Goal: Transaction & Acquisition: Book appointment/travel/reservation

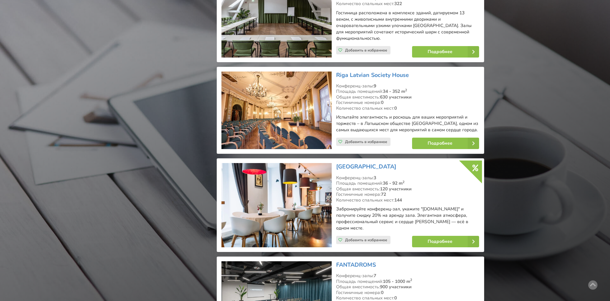
scroll to position [1163, 0]
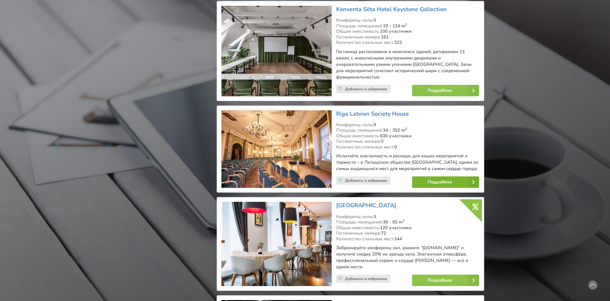
click at [439, 176] on link "Подробнее" at bounding box center [445, 181] width 67 height 11
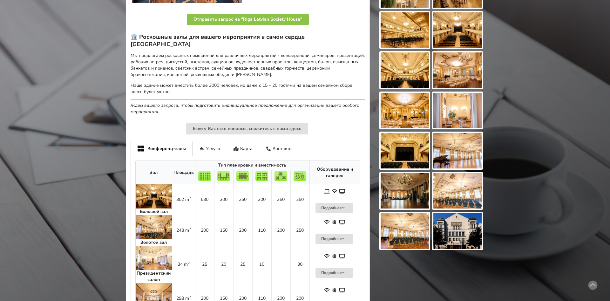
scroll to position [264, 0]
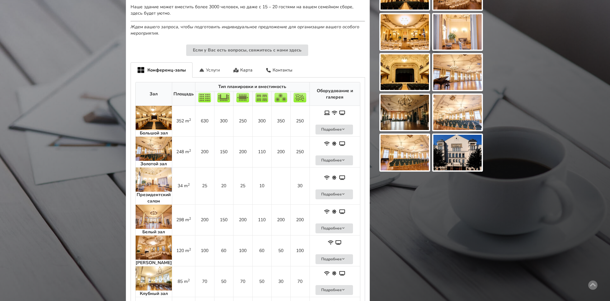
click at [211, 62] on div "Услуги" at bounding box center [210, 69] width 34 height 15
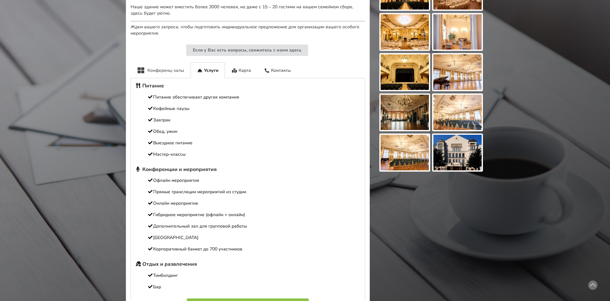
click at [167, 62] on div "Конференц-залы" at bounding box center [161, 70] width 60 height 16
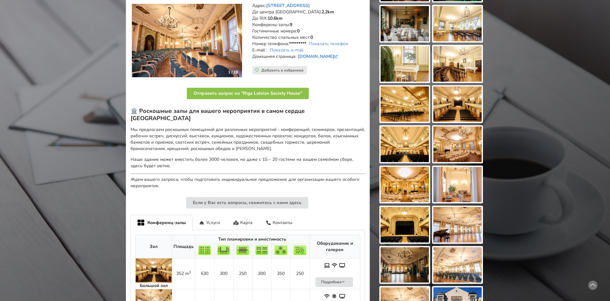
scroll to position [0, 0]
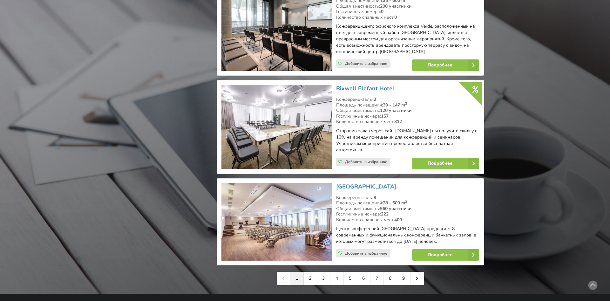
scroll to position [1383, 0]
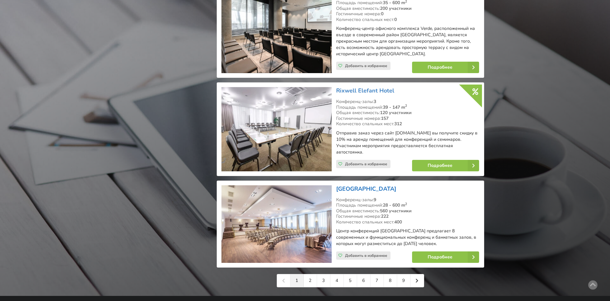
click at [370, 185] on link "[GEOGRAPHIC_DATA]" at bounding box center [366, 189] width 60 height 8
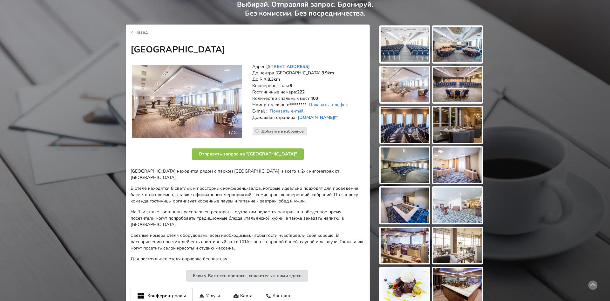
scroll to position [44, 0]
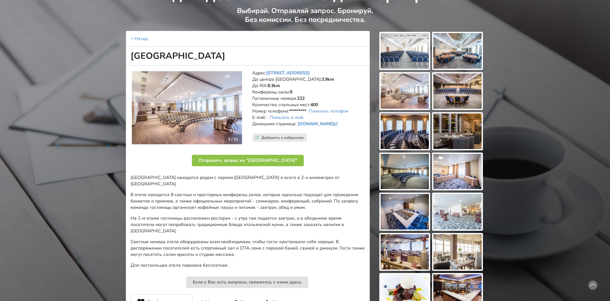
click at [397, 46] on img at bounding box center [405, 51] width 48 height 36
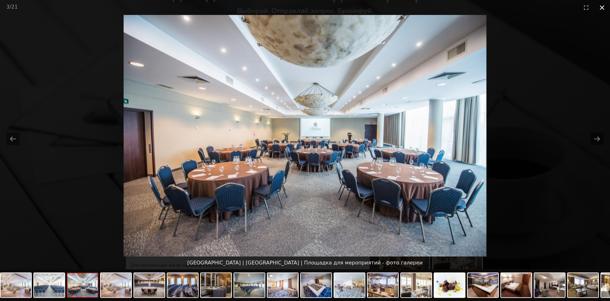
click at [601, 4] on button "Close gallery" at bounding box center [603, 7] width 16 height 15
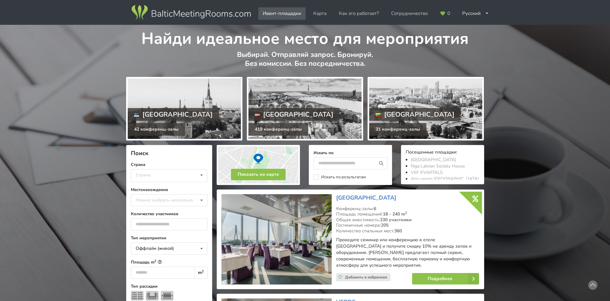
scroll to position [1383, 0]
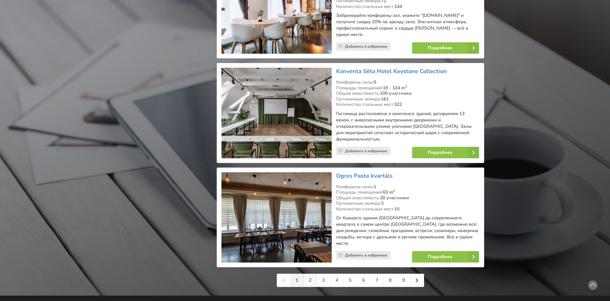
click at [314, 274] on link "2" at bounding box center [310, 280] width 13 height 13
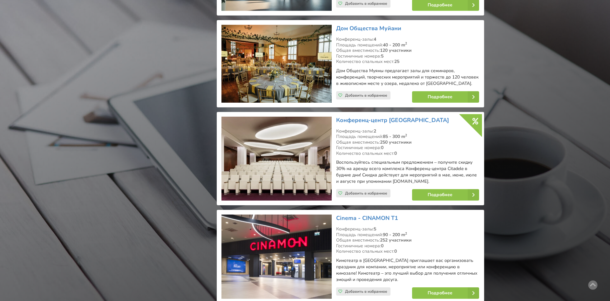
scroll to position [952, 0]
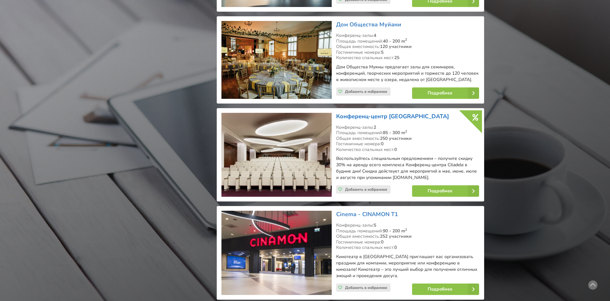
click at [396, 113] on link "Конференц-центр [GEOGRAPHIC_DATA]" at bounding box center [392, 117] width 113 height 8
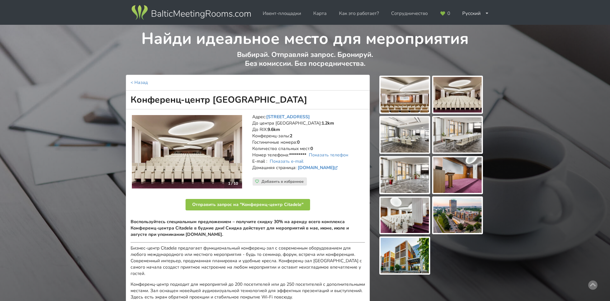
click at [410, 101] on img at bounding box center [405, 95] width 48 height 36
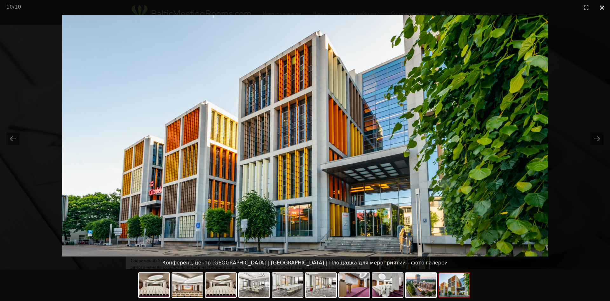
click at [602, 6] on button "Close gallery" at bounding box center [603, 7] width 16 height 15
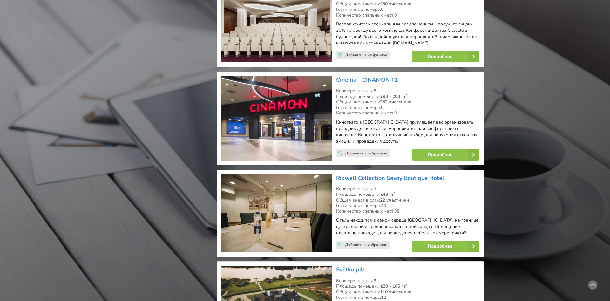
scroll to position [1090, 0]
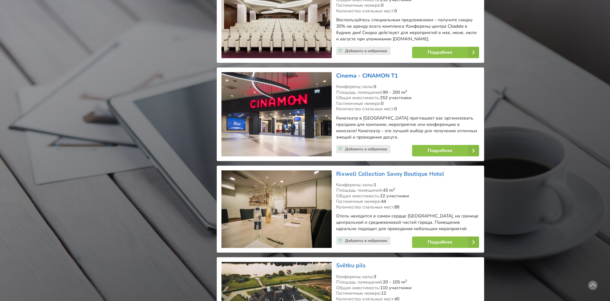
click at [365, 72] on link "Cinema - CINAMON T1" at bounding box center [367, 76] width 62 height 8
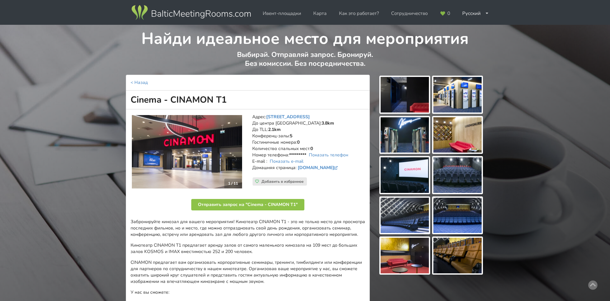
click at [407, 97] on img at bounding box center [405, 95] width 48 height 36
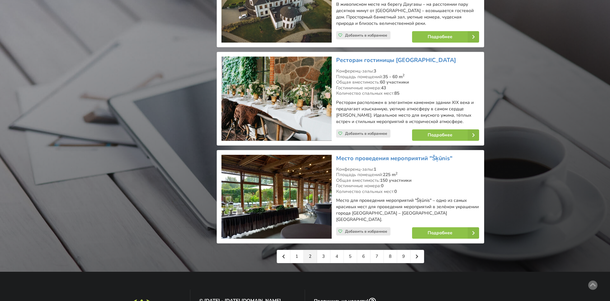
scroll to position [1398, 0]
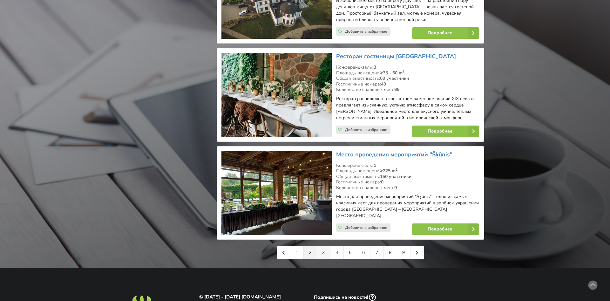
click at [325, 246] on link "3" at bounding box center [323, 252] width 13 height 13
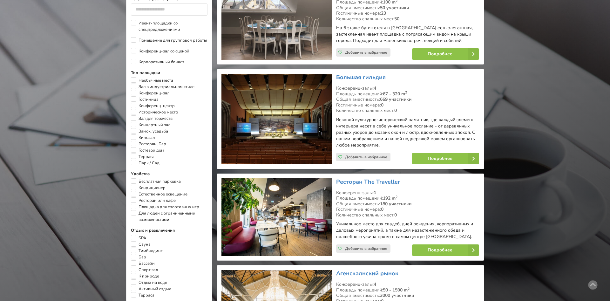
scroll to position [325, 0]
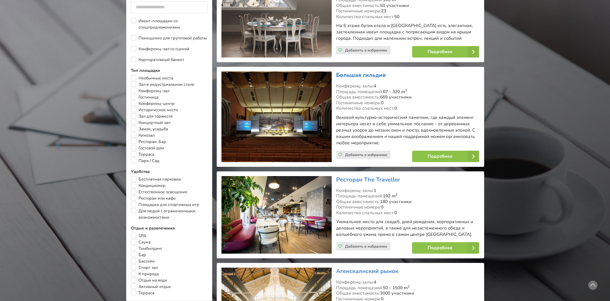
click at [368, 71] on link "Большая гильдия" at bounding box center [361, 75] width 50 height 8
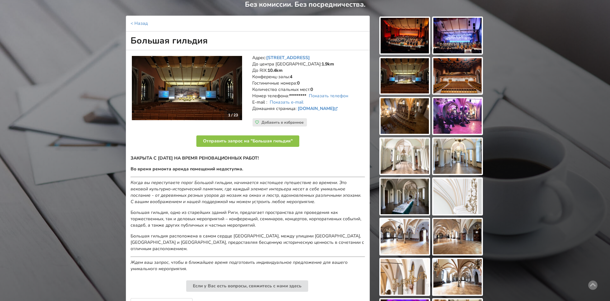
scroll to position [61, 0]
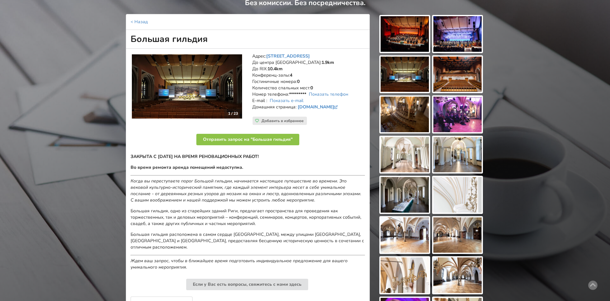
click at [418, 36] on img at bounding box center [405, 34] width 48 height 36
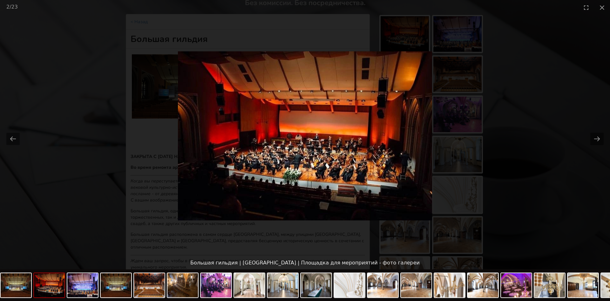
click at [520, 112] on picture at bounding box center [305, 136] width 610 height 242
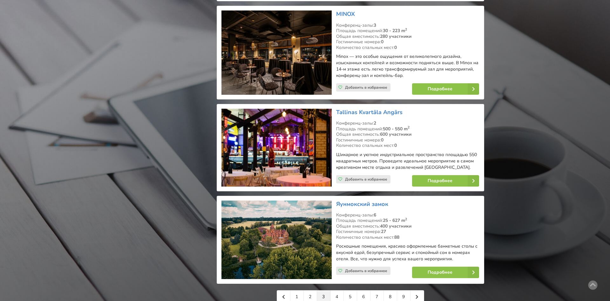
scroll to position [1376, 0]
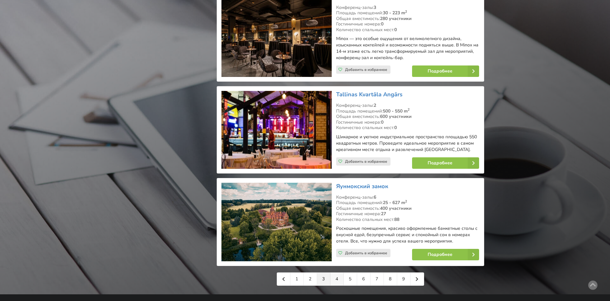
click at [338, 274] on link "4" at bounding box center [337, 279] width 13 height 13
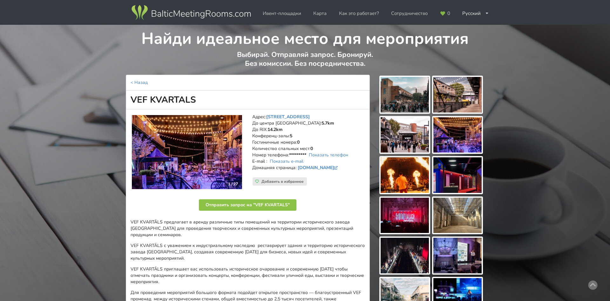
click at [417, 213] on img at bounding box center [405, 216] width 48 height 36
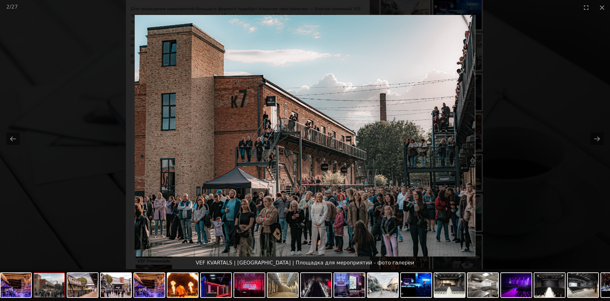
scroll to position [290, 0]
click at [600, 144] on button "Next slide" at bounding box center [597, 139] width 13 height 12
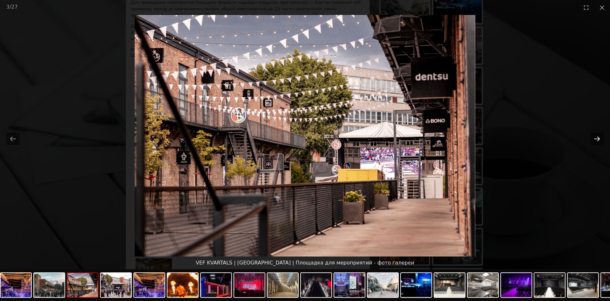
click at [600, 144] on button "Next slide" at bounding box center [597, 139] width 13 height 12
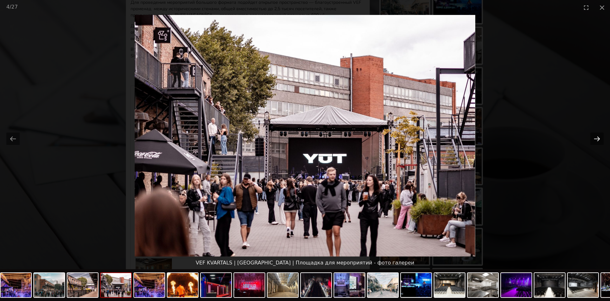
click at [600, 144] on button "Next slide" at bounding box center [597, 139] width 13 height 12
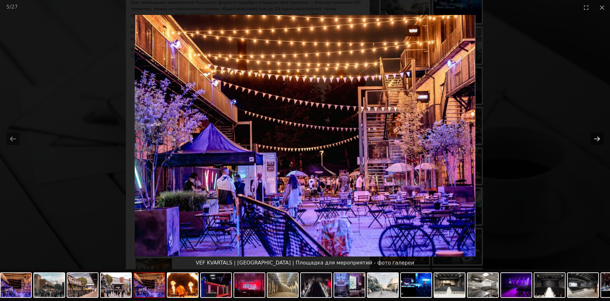
click at [600, 144] on button "Next slide" at bounding box center [597, 139] width 13 height 12
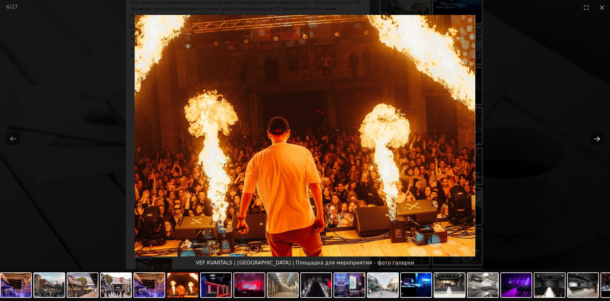
click at [600, 144] on button "Next slide" at bounding box center [597, 139] width 13 height 12
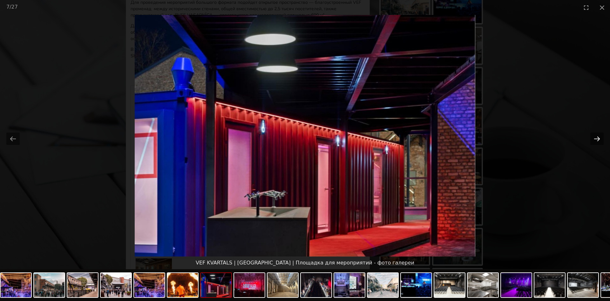
click at [600, 144] on button "Next slide" at bounding box center [597, 139] width 13 height 12
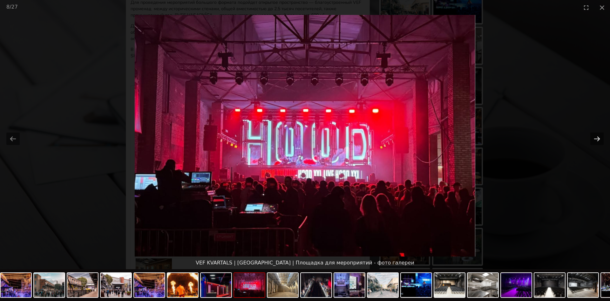
click at [600, 144] on button "Next slide" at bounding box center [597, 139] width 13 height 12
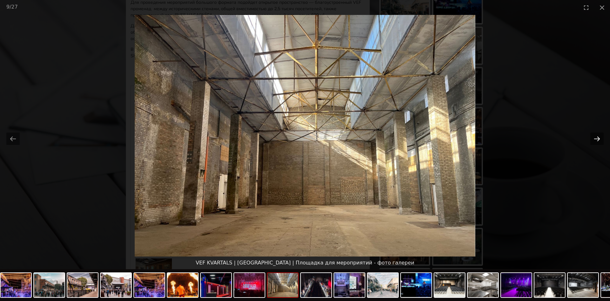
click at [600, 144] on button "Next slide" at bounding box center [597, 139] width 13 height 12
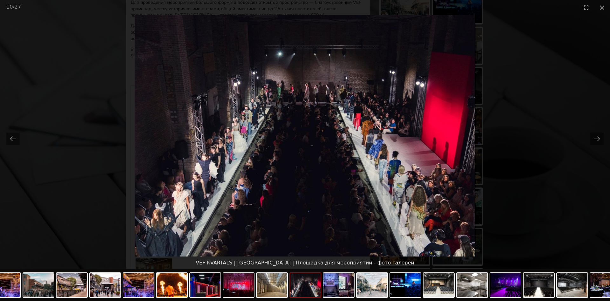
scroll to position [0, 0]
click at [551, 141] on picture at bounding box center [305, 136] width 610 height 242
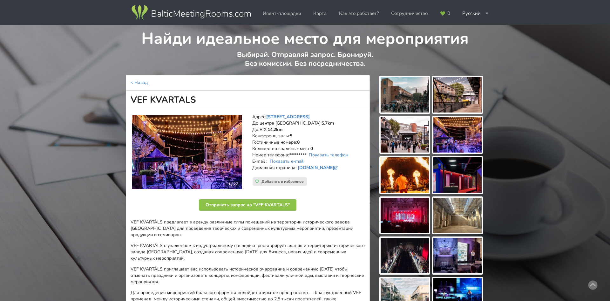
click at [313, 169] on link "vefkvartals.lv" at bounding box center [319, 168] width 42 height 6
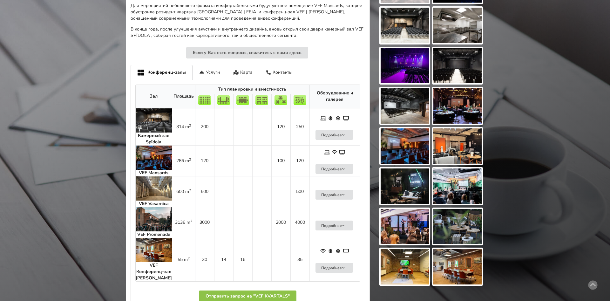
scroll to position [309, 0]
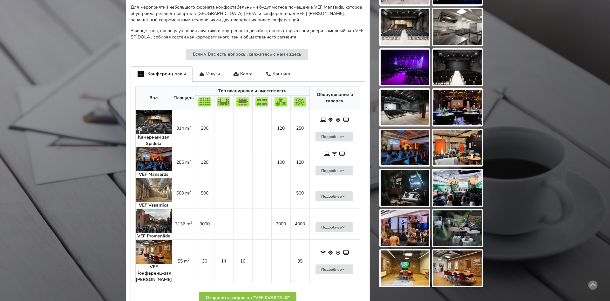
click at [396, 109] on img at bounding box center [405, 108] width 48 height 36
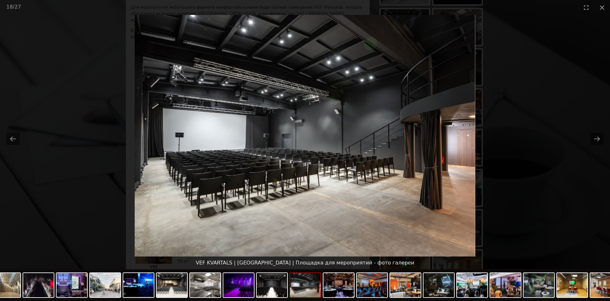
scroll to position [0, 0]
click at [535, 105] on picture at bounding box center [305, 136] width 610 height 242
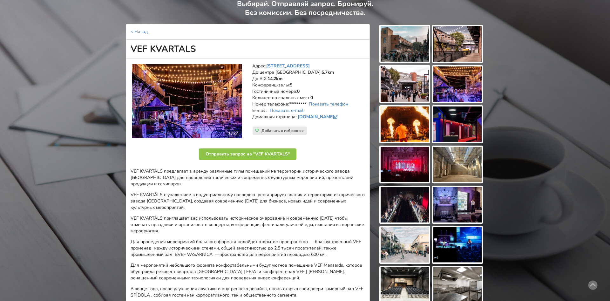
scroll to position [49, 0]
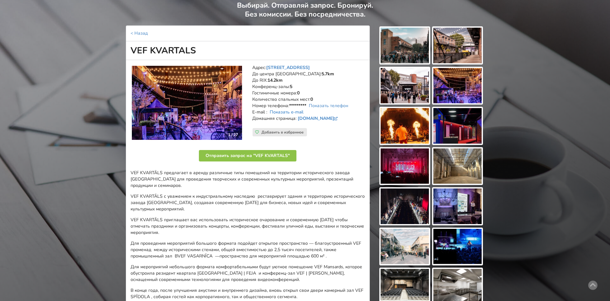
click at [292, 111] on link "Показать e-mail" at bounding box center [287, 112] width 34 height 6
click at [328, 105] on link "Показать телефон" at bounding box center [328, 106] width 39 height 6
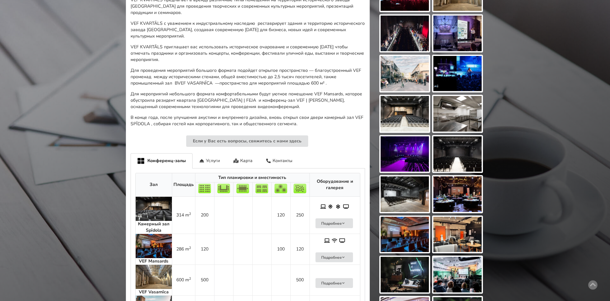
scroll to position [227, 0]
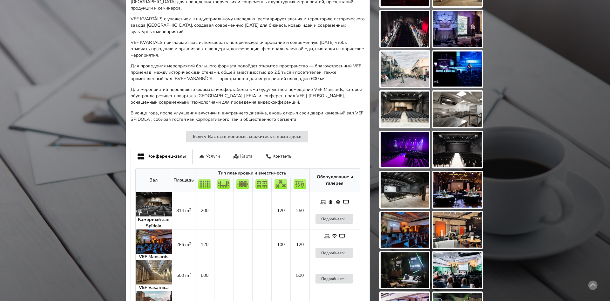
click at [234, 154] on icon at bounding box center [235, 156] width 5 height 4
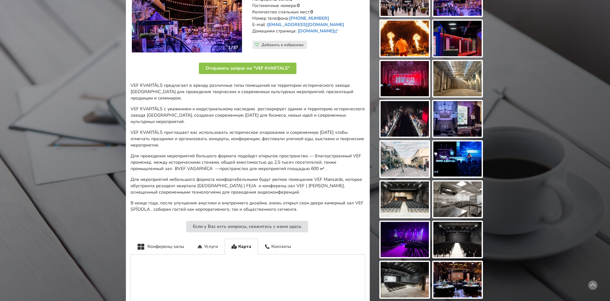
scroll to position [129, 0]
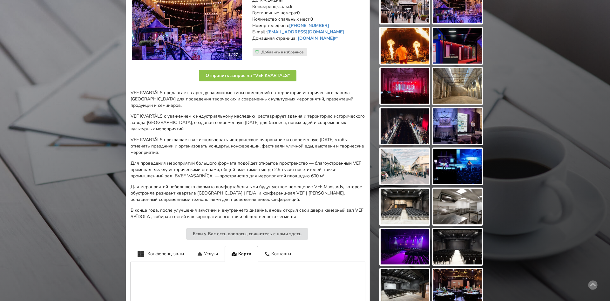
click at [458, 83] on img at bounding box center [458, 86] width 48 height 36
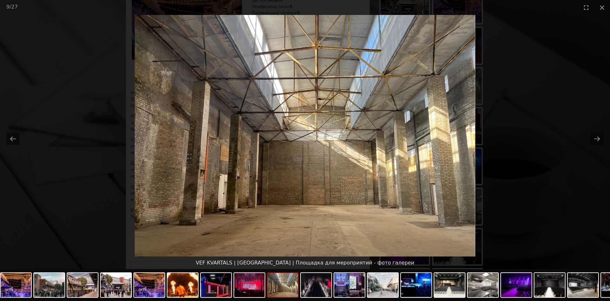
scroll to position [0, 0]
click at [504, 147] on picture at bounding box center [305, 136] width 610 height 242
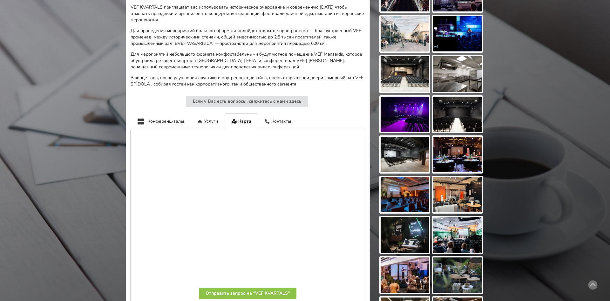
scroll to position [257, 0]
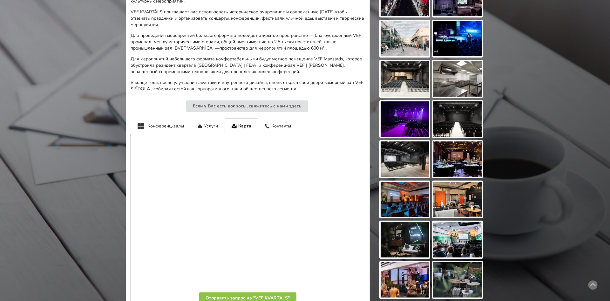
click at [398, 82] on img at bounding box center [405, 79] width 48 height 36
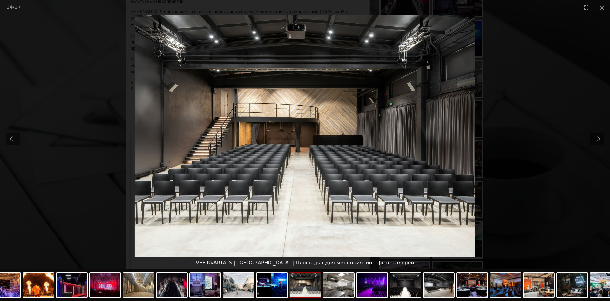
scroll to position [0, 0]
click at [506, 124] on picture at bounding box center [305, 136] width 610 height 242
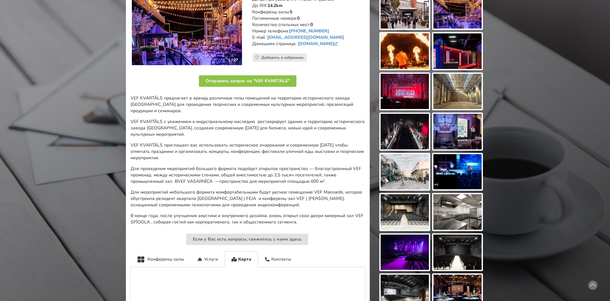
scroll to position [121, 0]
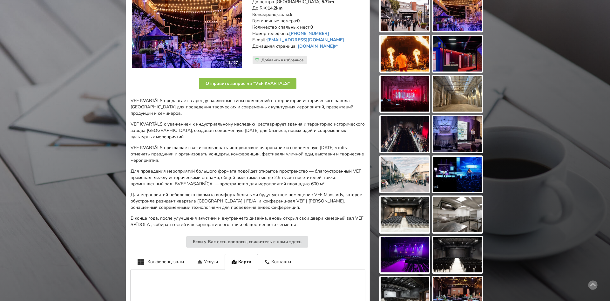
click at [471, 100] on img at bounding box center [458, 94] width 48 height 36
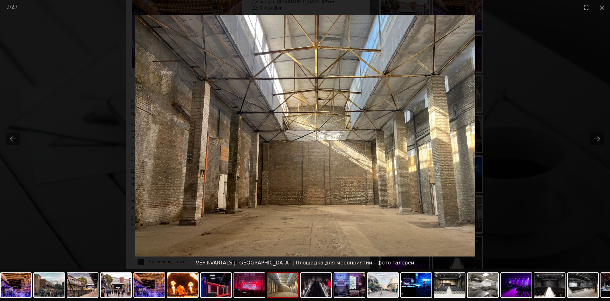
scroll to position [0, 0]
click at [529, 114] on picture at bounding box center [305, 136] width 610 height 242
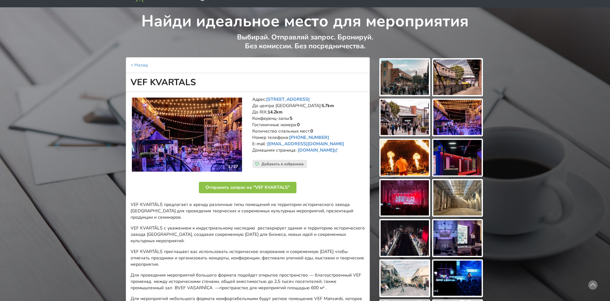
scroll to position [17, 0]
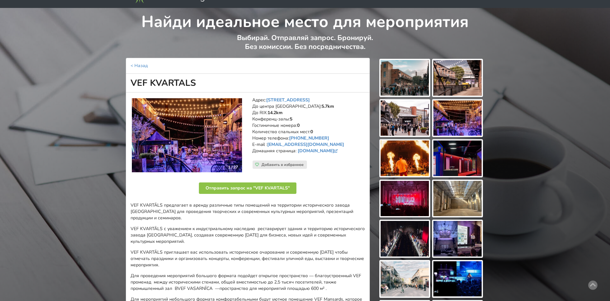
click at [453, 240] on img at bounding box center [458, 239] width 48 height 36
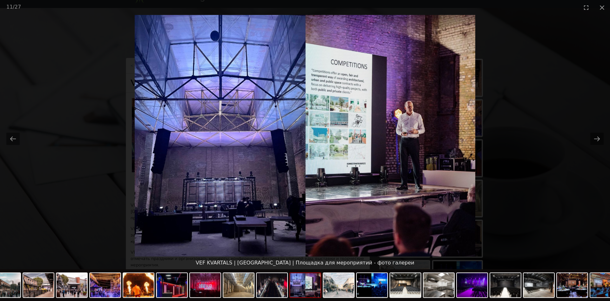
scroll to position [0, 0]
click at [532, 200] on picture at bounding box center [305, 136] width 610 height 242
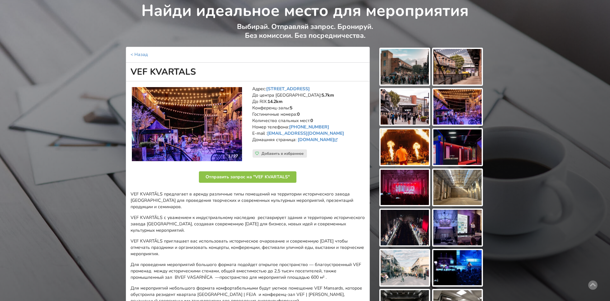
scroll to position [25, 0]
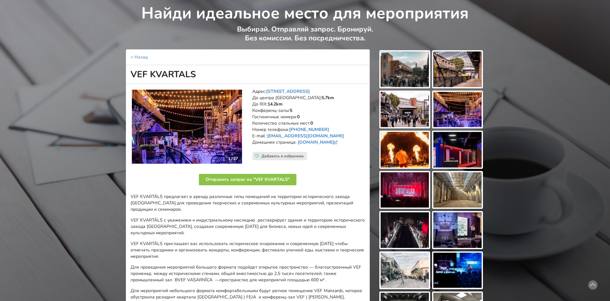
click at [459, 163] on img at bounding box center [458, 150] width 48 height 36
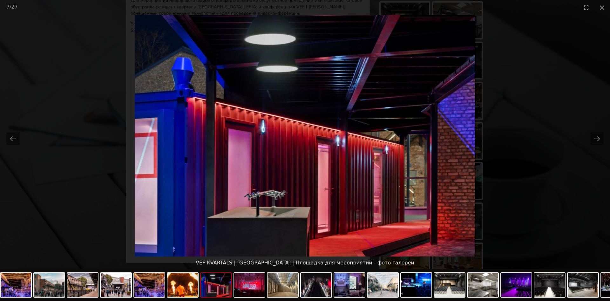
scroll to position [0, 0]
click at [564, 141] on picture at bounding box center [305, 136] width 610 height 242
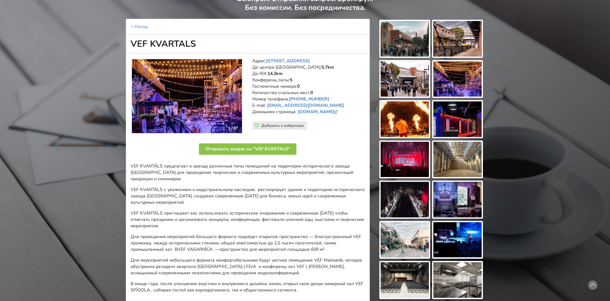
scroll to position [54, 0]
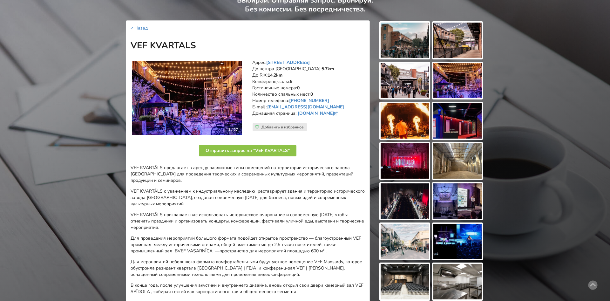
click at [460, 159] on img at bounding box center [458, 161] width 48 height 36
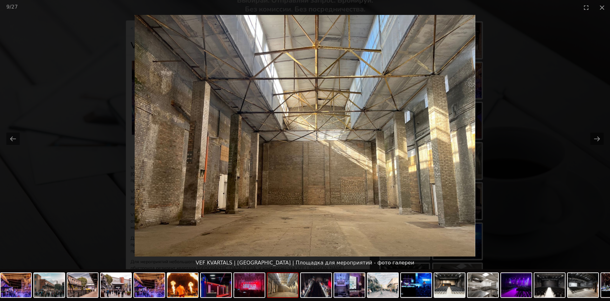
scroll to position [0, 0]
click at [494, 134] on picture at bounding box center [305, 136] width 610 height 242
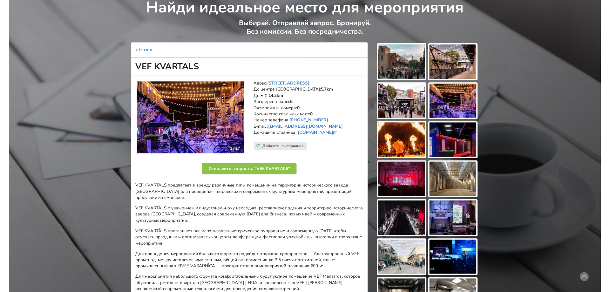
scroll to position [42, 0]
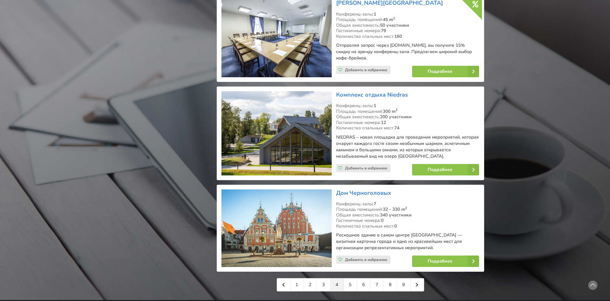
scroll to position [1344, 0]
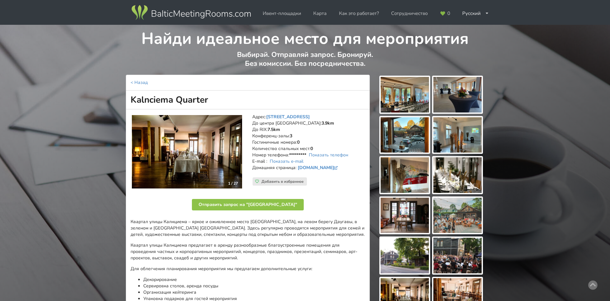
click at [398, 91] on img at bounding box center [405, 95] width 48 height 36
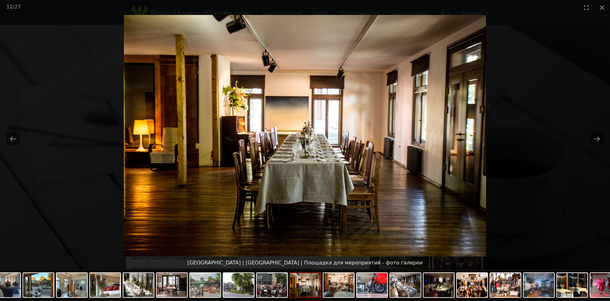
click at [550, 128] on picture at bounding box center [305, 136] width 610 height 242
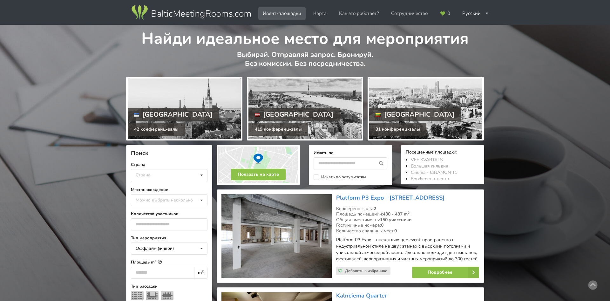
scroll to position [1344, 0]
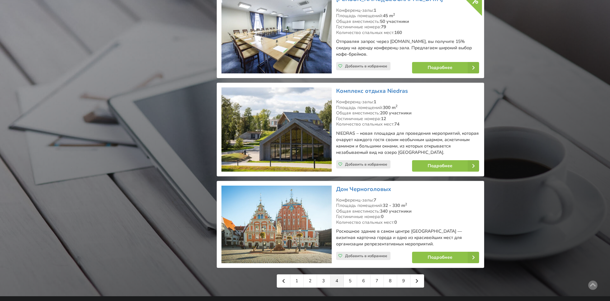
click at [348, 275] on link "5" at bounding box center [350, 281] width 13 height 13
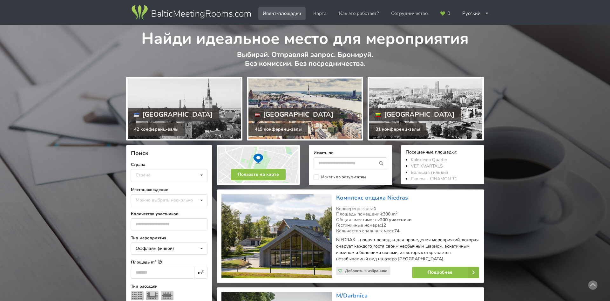
click at [328, 92] on div at bounding box center [305, 109] width 113 height 60
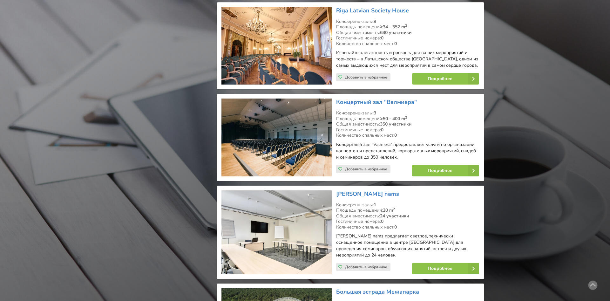
scroll to position [1070, 0]
click at [409, 99] on link "Концертный зал "Валмиера"" at bounding box center [376, 103] width 81 height 8
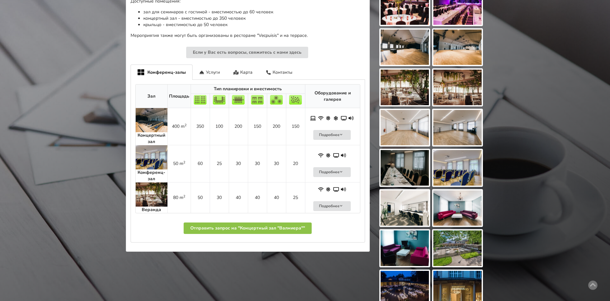
scroll to position [227, 0]
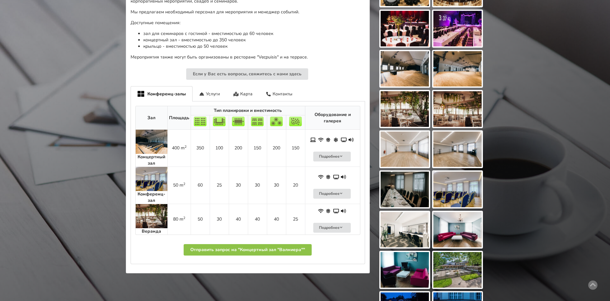
click at [152, 149] on img at bounding box center [152, 142] width 32 height 24
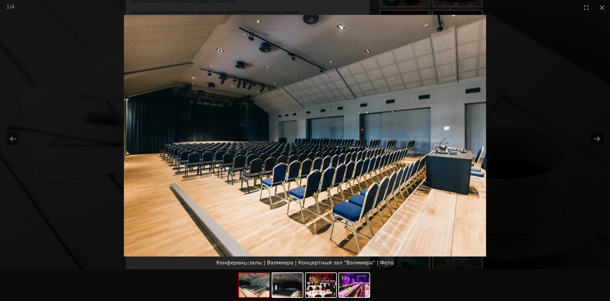
scroll to position [0, 0]
click at [510, 149] on picture at bounding box center [305, 136] width 610 height 242
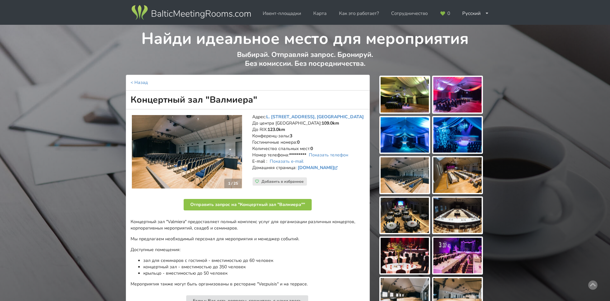
drag, startPoint x: 323, startPoint y: 117, endPoint x: 267, endPoint y: 117, distance: 56.0
click at [267, 117] on address "Адрес: L. Paegles iela 10, Валмиера До центра Риги: 109.0km До RIX: 123.0km Кон…" at bounding box center [308, 146] width 113 height 64
copy address "L. Paegles iela 10, Валмиера"
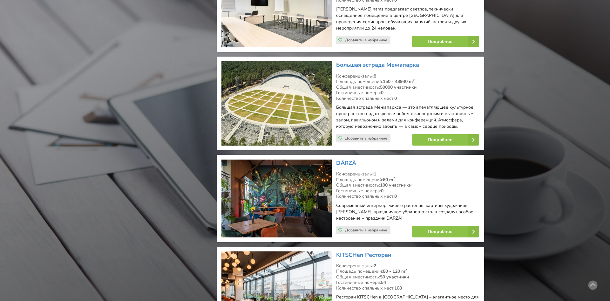
scroll to position [1297, 0]
click at [353, 61] on link "Большая эстрада Межапарка" at bounding box center [377, 65] width 83 height 8
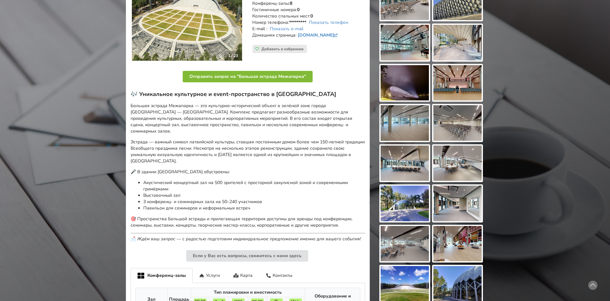
scroll to position [97, 0]
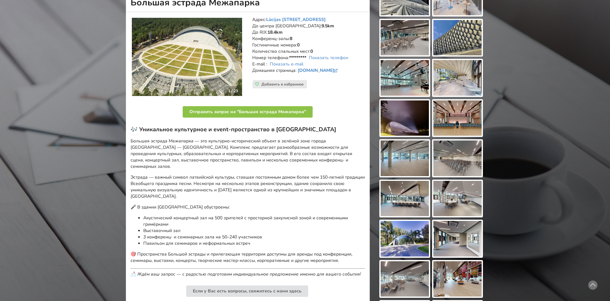
click at [450, 115] on img at bounding box center [458, 118] width 48 height 36
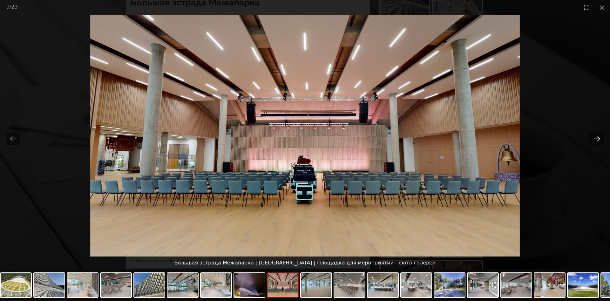
click at [601, 137] on button "Next slide" at bounding box center [597, 139] width 13 height 12
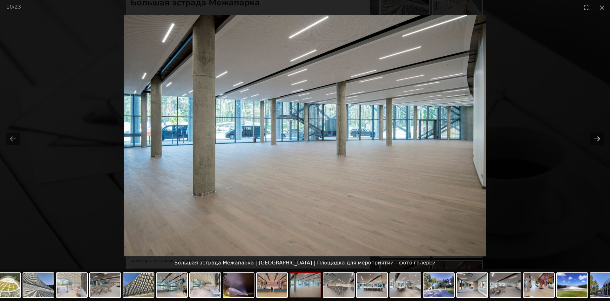
click at [601, 137] on button "Next slide" at bounding box center [597, 139] width 13 height 12
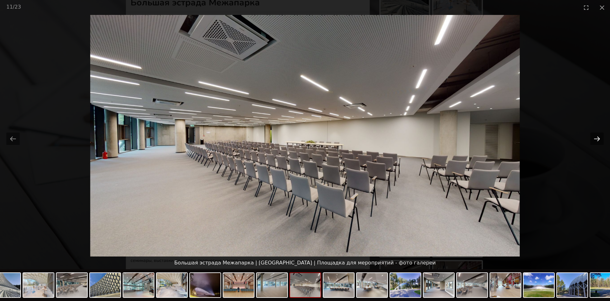
click at [601, 137] on button "Next slide" at bounding box center [597, 139] width 13 height 12
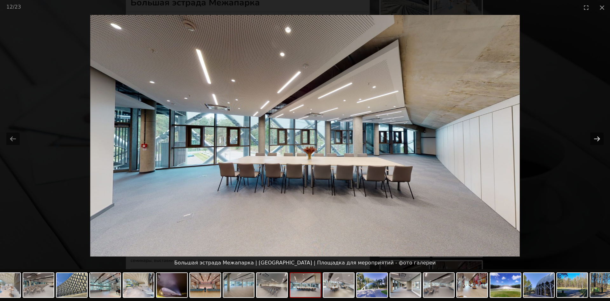
click at [601, 137] on button "Next slide" at bounding box center [597, 139] width 13 height 12
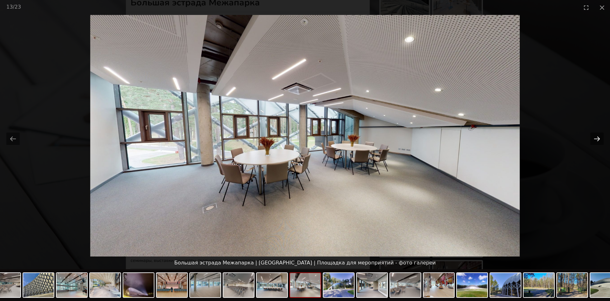
click at [601, 137] on button "Next slide" at bounding box center [597, 139] width 13 height 12
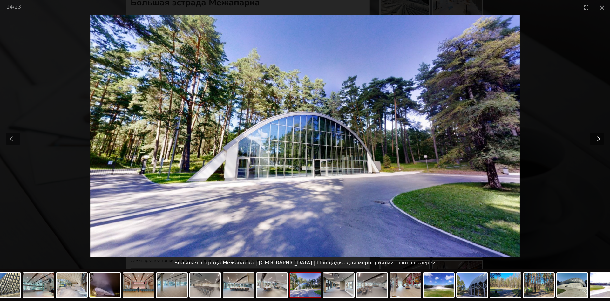
click at [600, 137] on button "Next slide" at bounding box center [597, 139] width 13 height 12
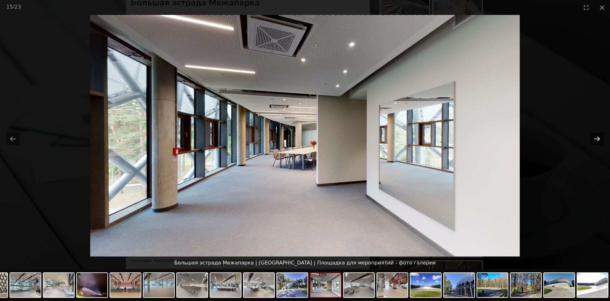
click at [600, 137] on button "Next slide" at bounding box center [597, 139] width 13 height 12
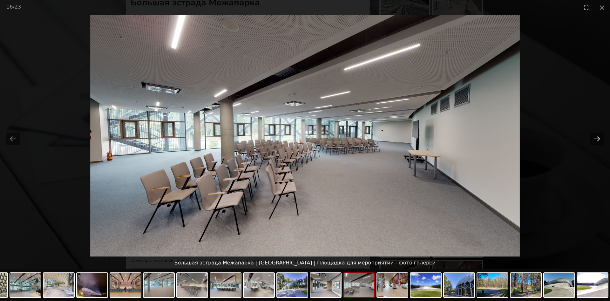
click at [600, 137] on button "Next slide" at bounding box center [597, 139] width 13 height 12
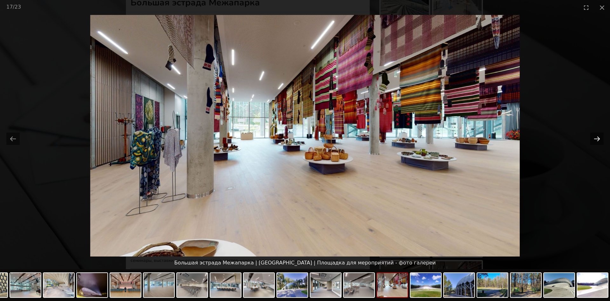
click at [596, 137] on button "Next slide" at bounding box center [597, 139] width 13 height 12
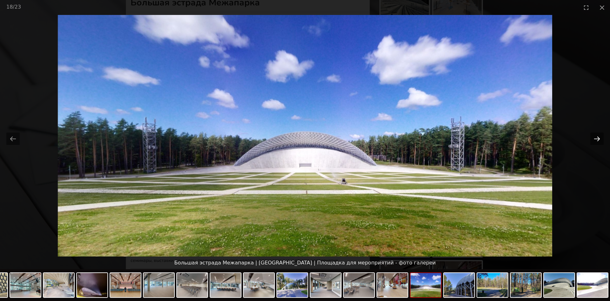
click at [596, 137] on button "Next slide" at bounding box center [597, 139] width 13 height 12
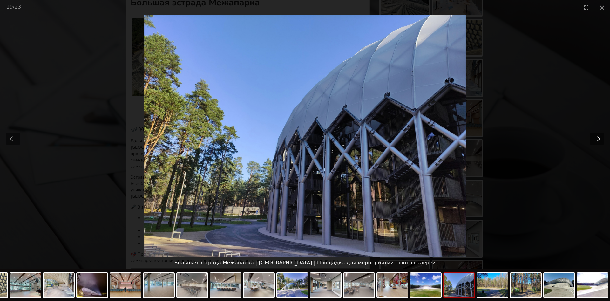
click at [596, 137] on button "Next slide" at bounding box center [597, 139] width 13 height 12
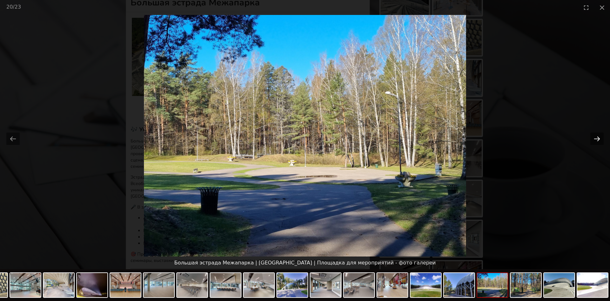
click at [595, 138] on button "Next slide" at bounding box center [597, 139] width 13 height 12
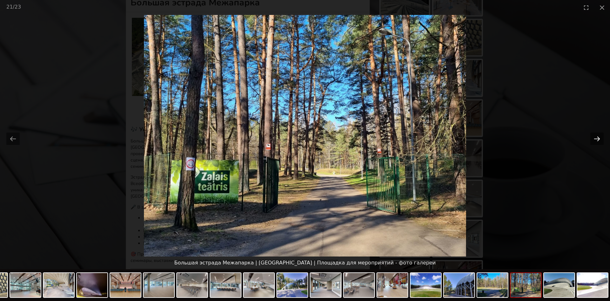
click at [593, 134] on button "Next slide" at bounding box center [597, 139] width 13 height 12
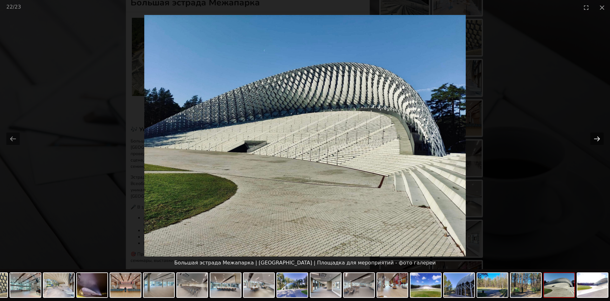
click at [593, 134] on button "Next slide" at bounding box center [597, 139] width 13 height 12
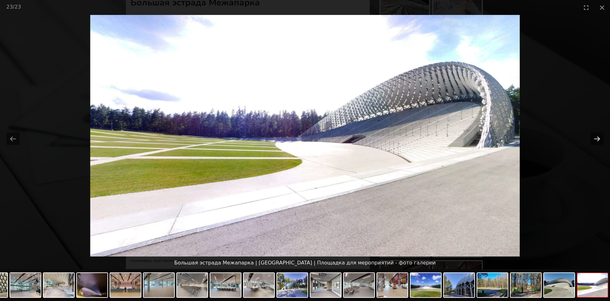
click at [592, 134] on button "Next slide" at bounding box center [597, 139] width 13 height 12
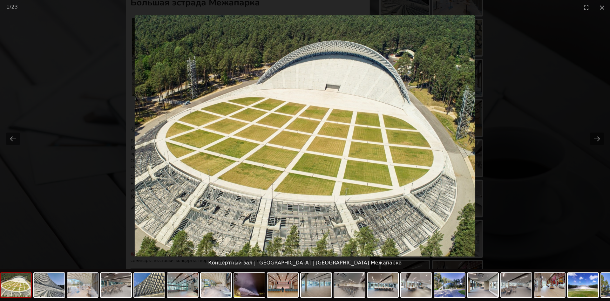
scroll to position [0, 0]
click at [589, 134] on picture at bounding box center [305, 136] width 610 height 242
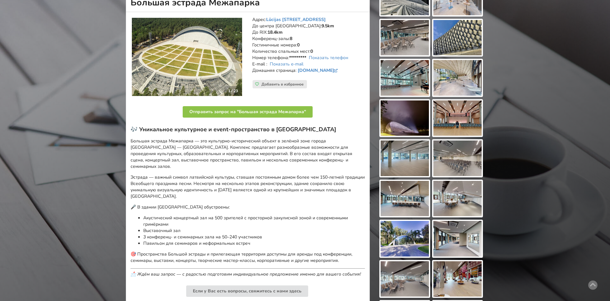
click at [426, 126] on img at bounding box center [405, 118] width 48 height 36
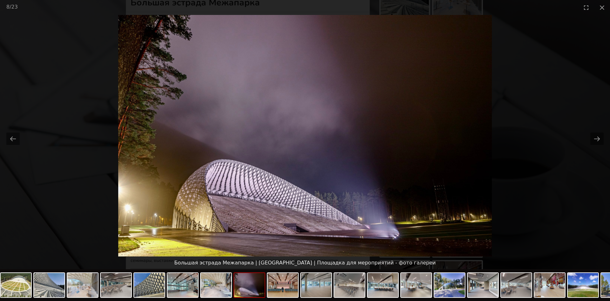
click at [529, 142] on picture at bounding box center [305, 136] width 610 height 242
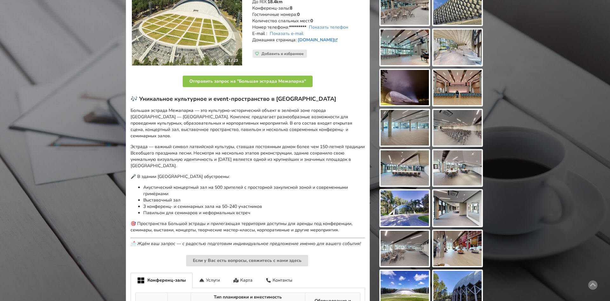
scroll to position [32, 0]
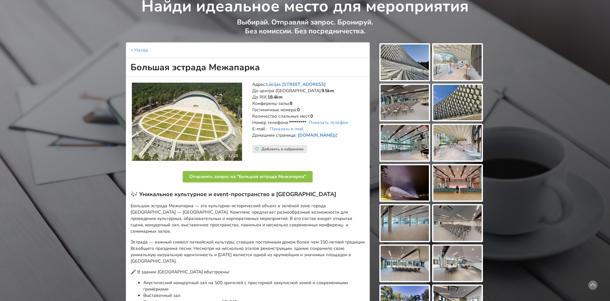
click at [460, 167] on img at bounding box center [458, 183] width 48 height 36
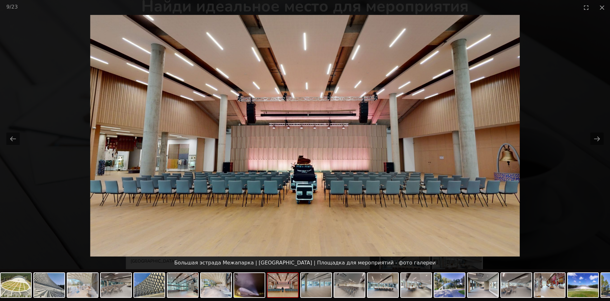
scroll to position [0, 0]
click at [532, 160] on picture at bounding box center [305, 136] width 610 height 242
